Goal: Task Accomplishment & Management: Manage account settings

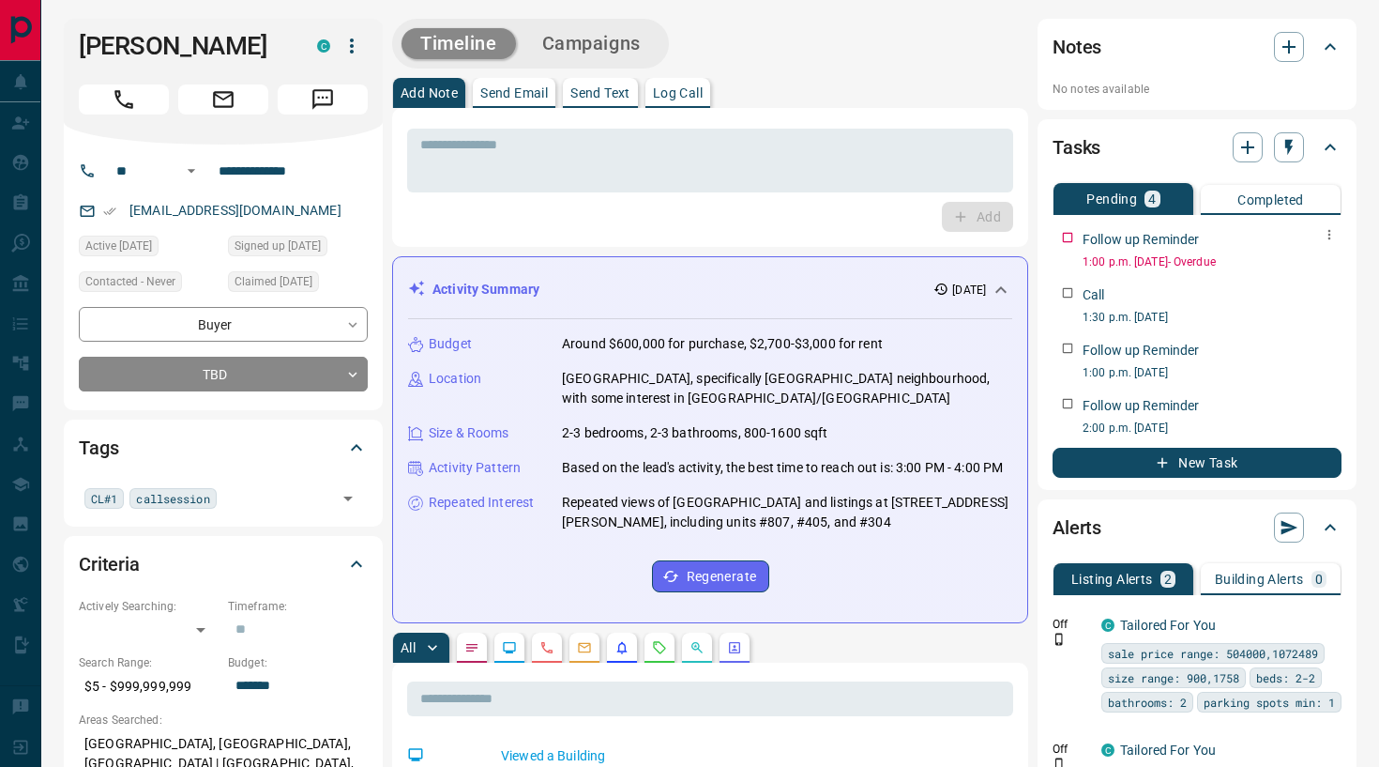
click at [1332, 240] on icon "button" at bounding box center [1329, 234] width 15 height 15
click at [1288, 277] on li "Edit" at bounding box center [1299, 270] width 83 height 28
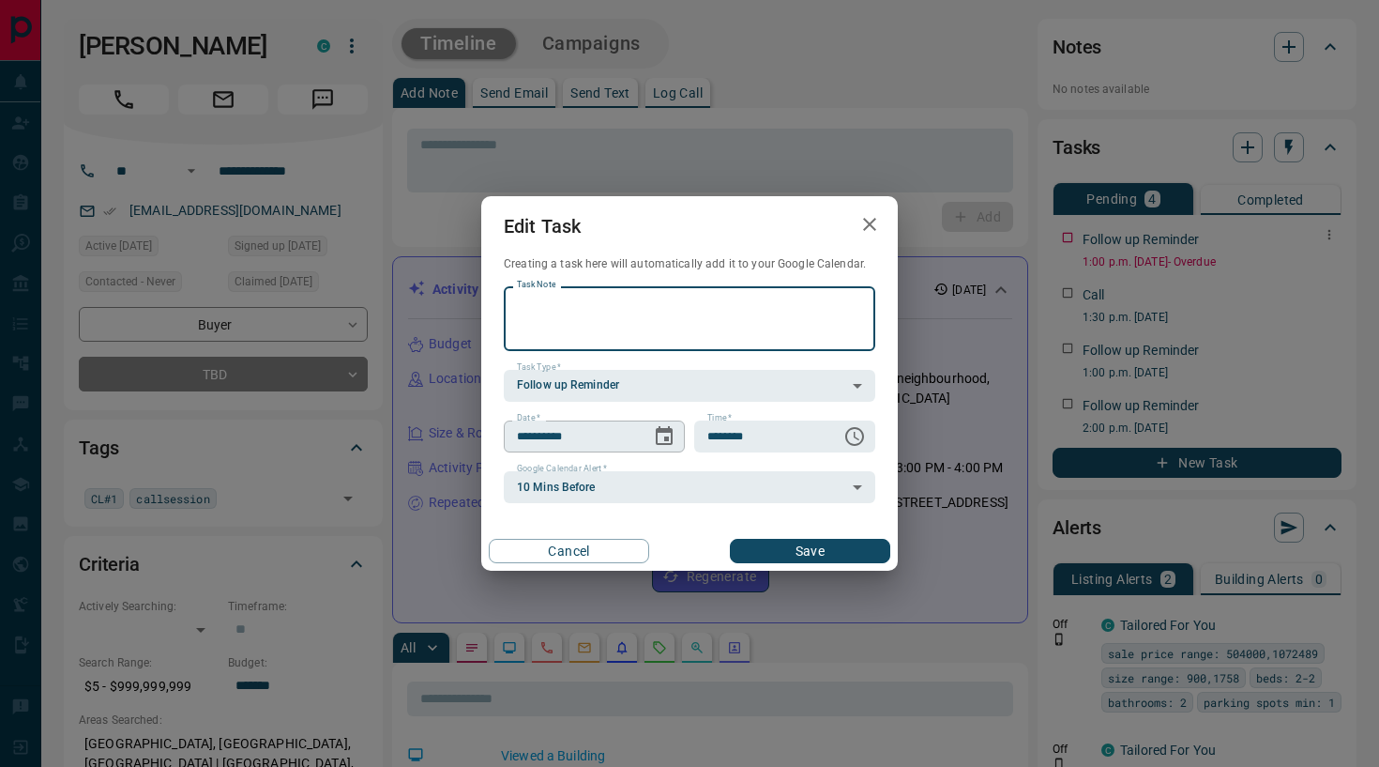
click at [671, 433] on icon "Choose date, selected date is Sep 12, 2025" at bounding box center [664, 435] width 17 height 19
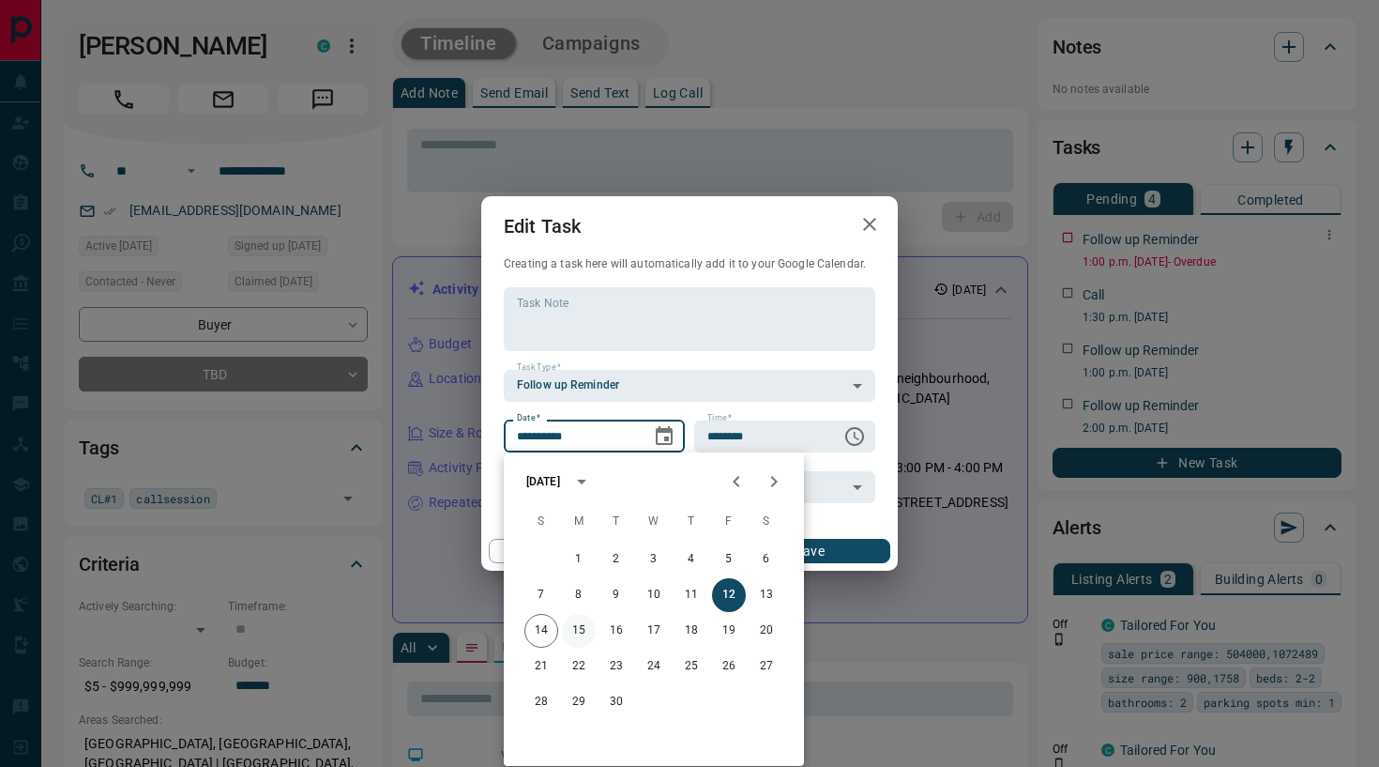
click at [581, 626] on button "15" at bounding box center [579, 631] width 34 height 34
type input "**********"
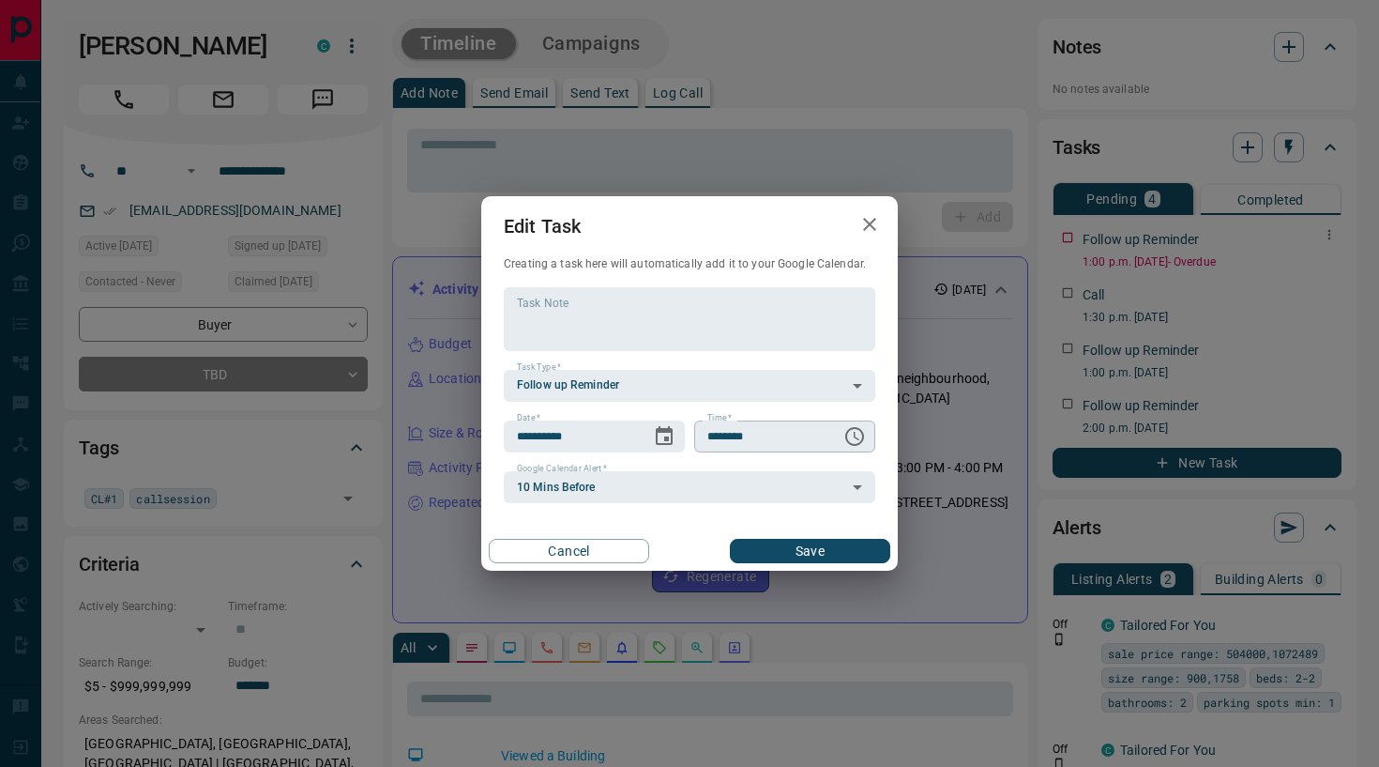
click at [858, 435] on icon "Choose time, selected time is 1:00 PM" at bounding box center [855, 436] width 23 height 23
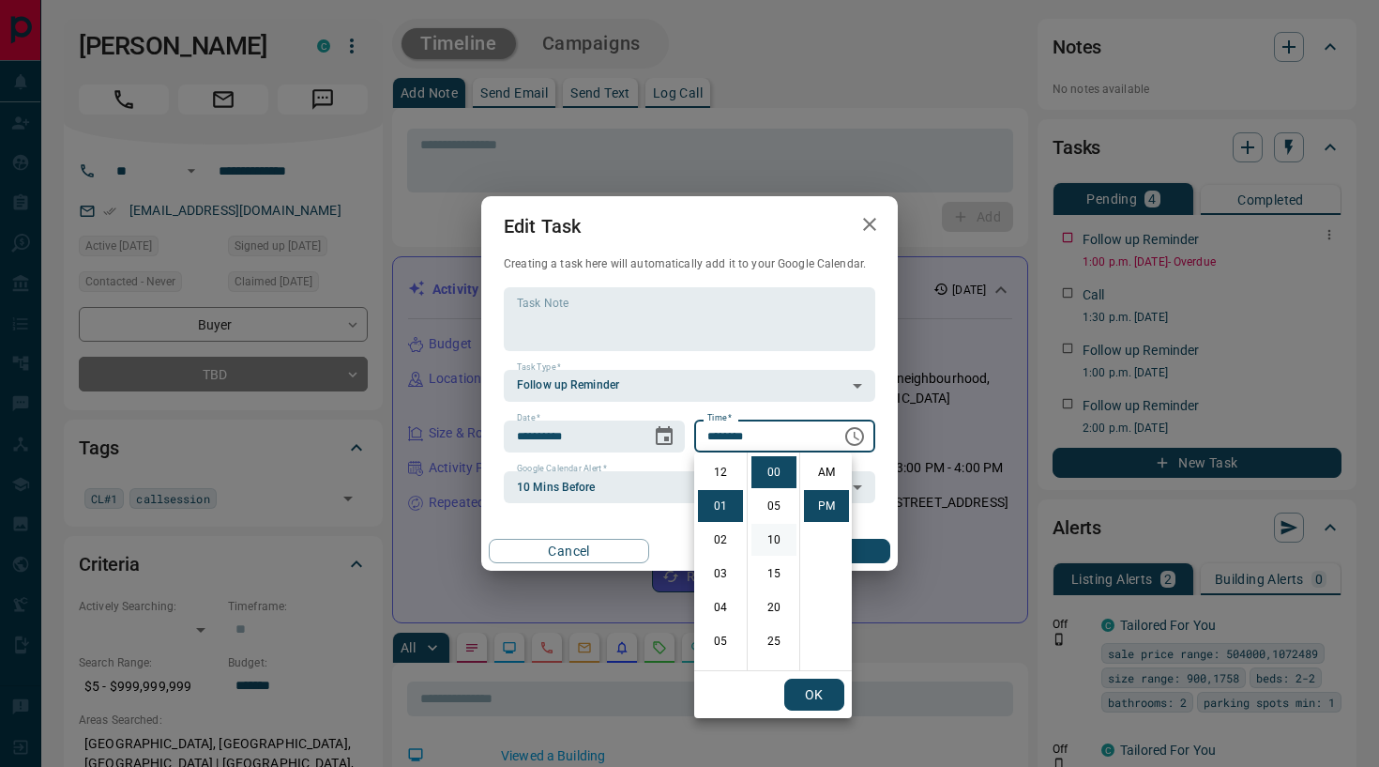
scroll to position [28, 0]
click at [724, 543] on li "03" at bounding box center [720, 540] width 45 height 32
type input "********"
click at [872, 553] on button "Save" at bounding box center [810, 551] width 160 height 24
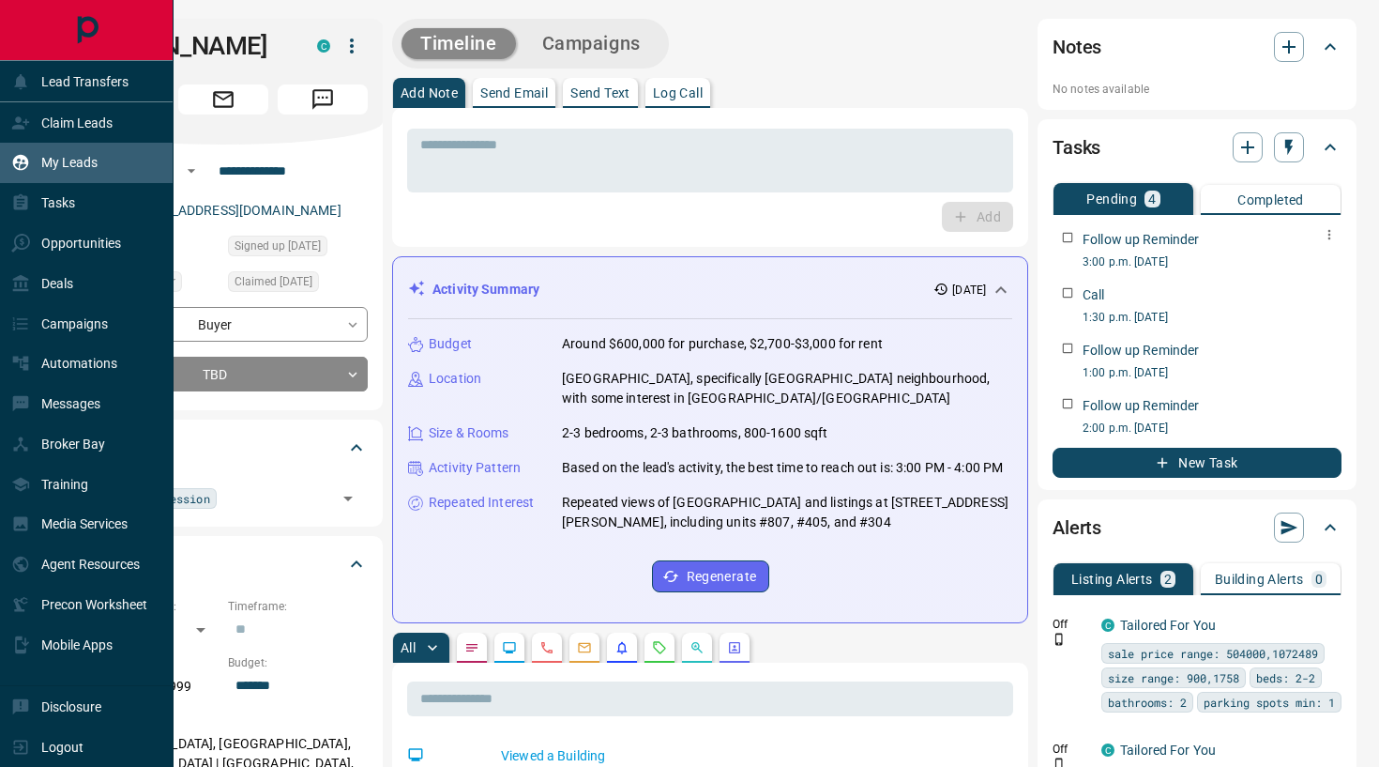
click at [88, 166] on p "My Leads" at bounding box center [69, 162] width 56 height 15
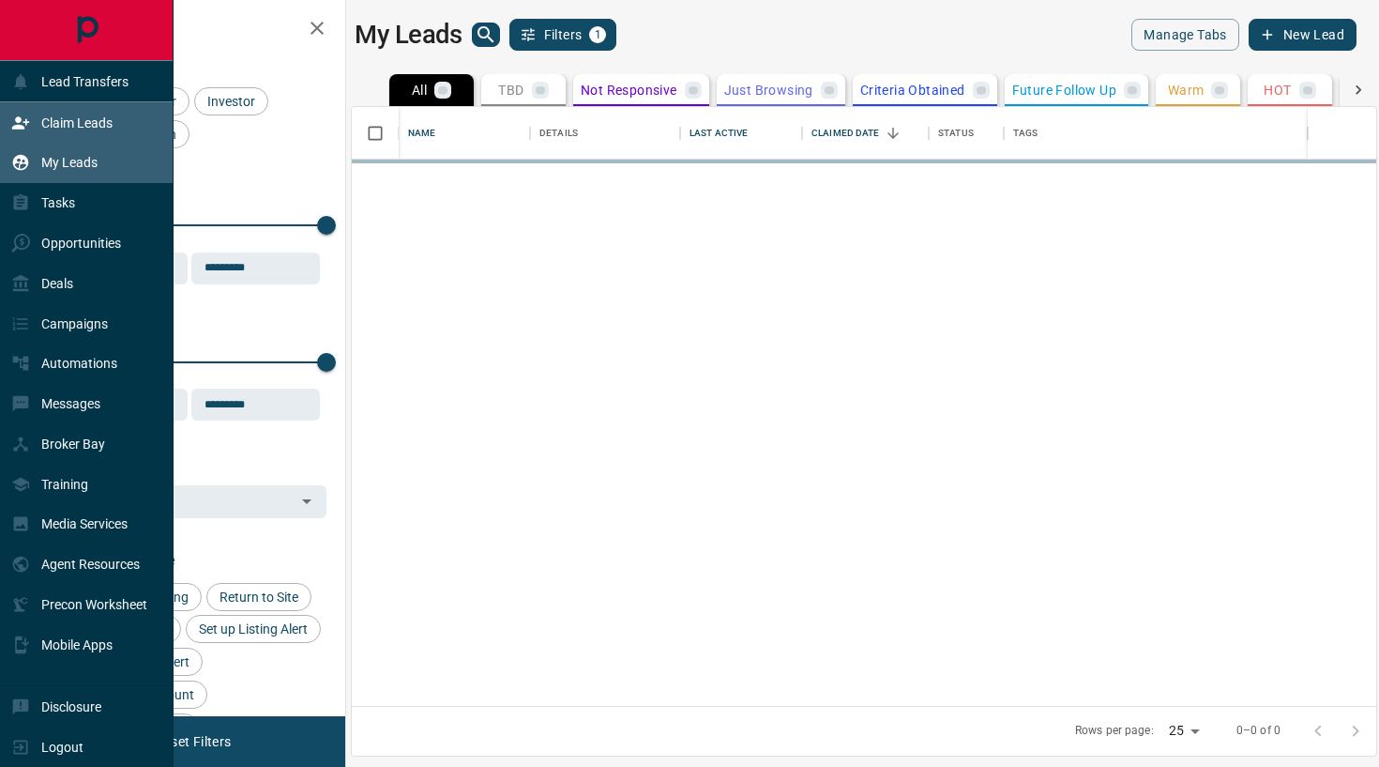
scroll to position [599, 1025]
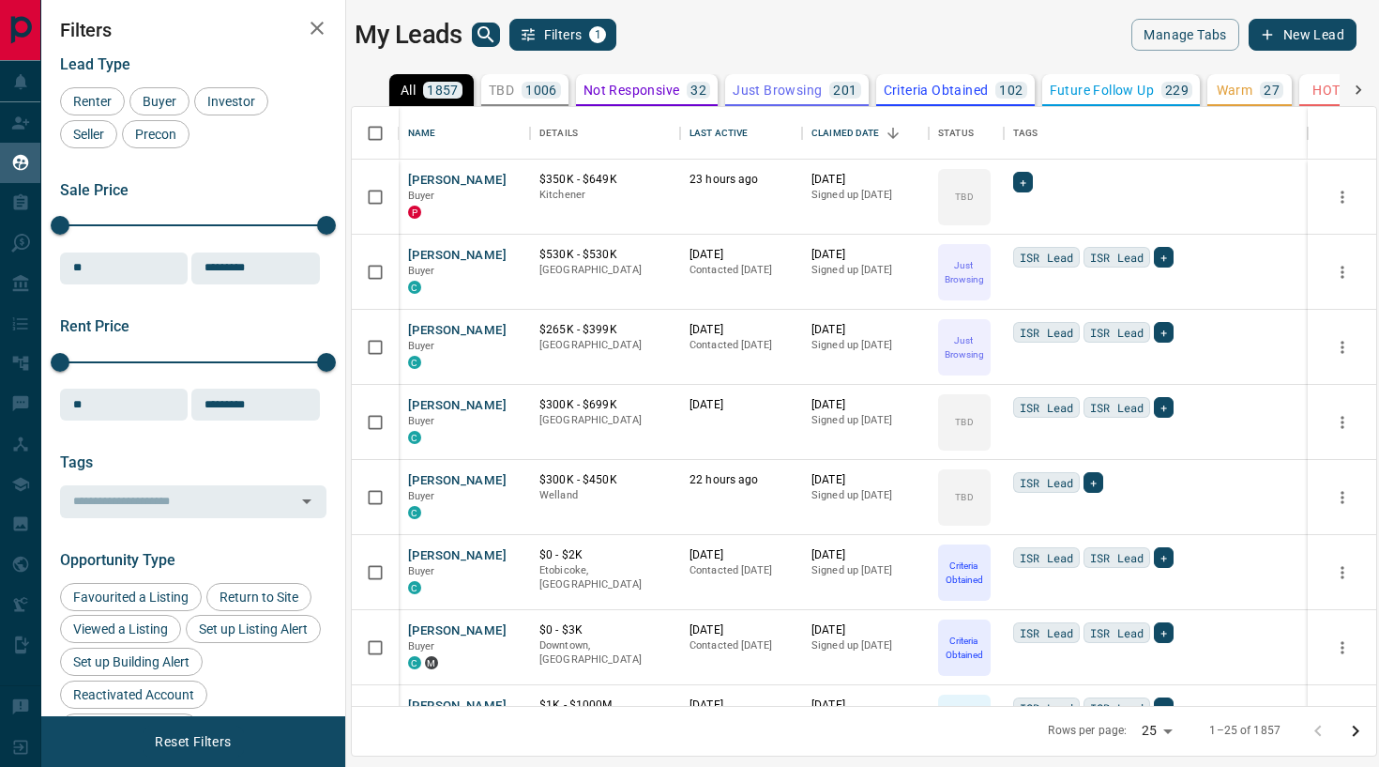
click at [484, 38] on icon "search button" at bounding box center [486, 34] width 23 height 23
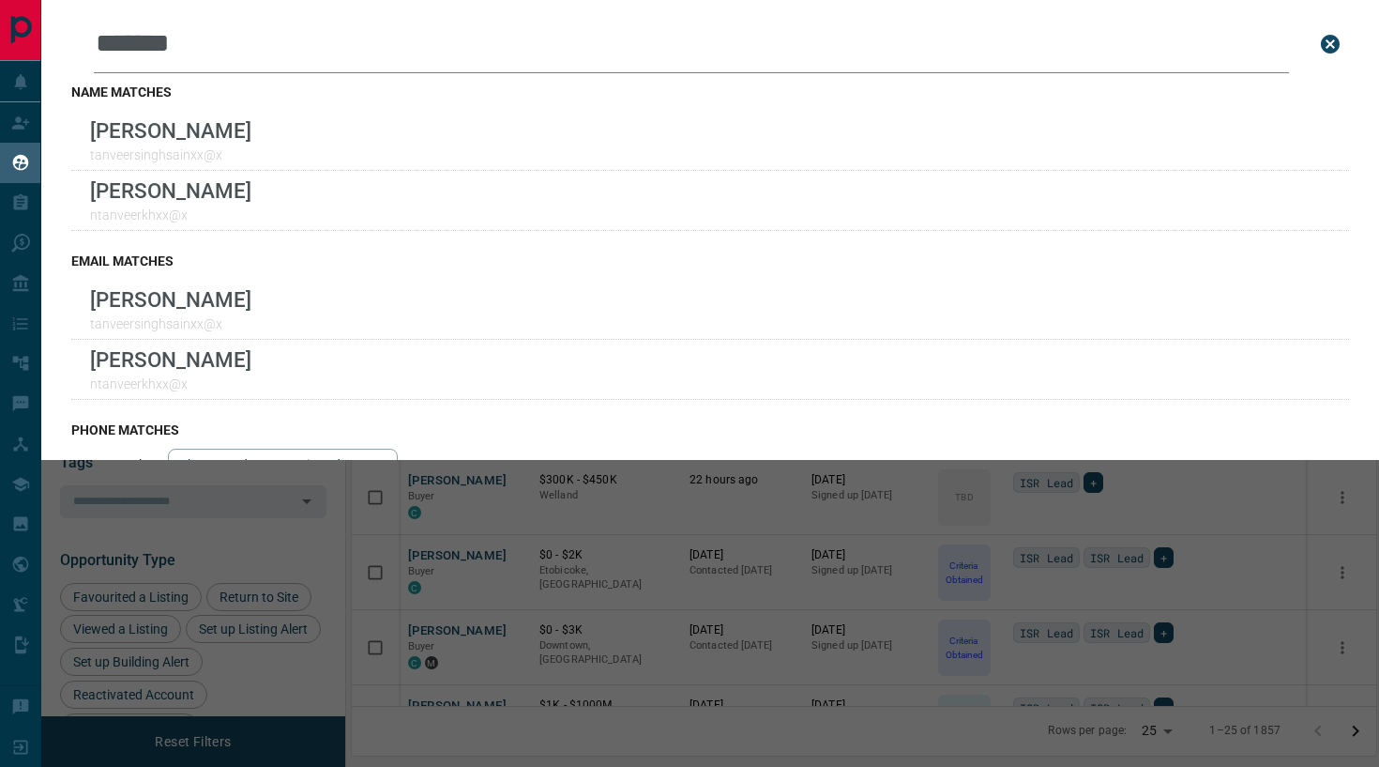
type input "*******"
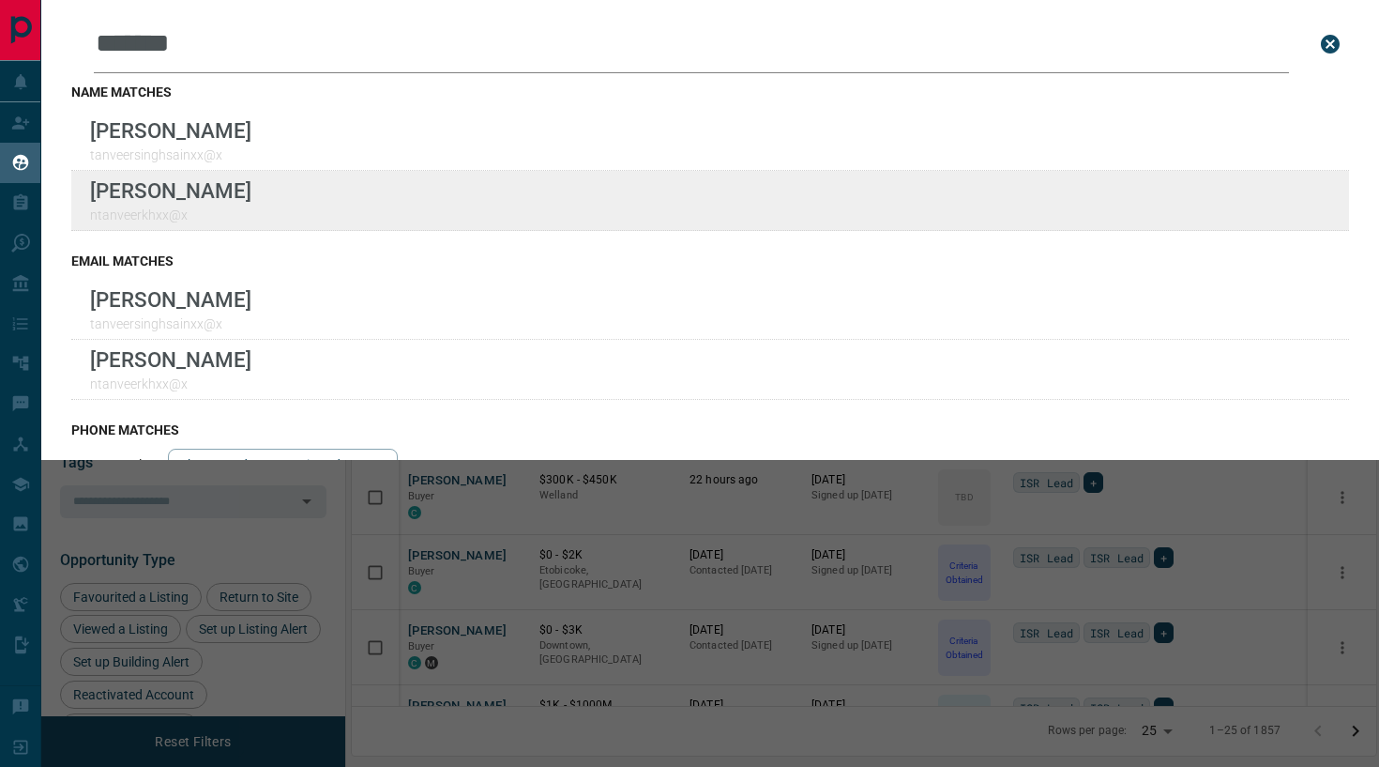
drag, startPoint x: 484, startPoint y: 38, endPoint x: 312, endPoint y: 196, distance: 233.1
click at [312, 196] on div "[PERSON_NAME] ntanveerkhxx@x" at bounding box center [710, 201] width 1278 height 60
